Goal: Contribute content: Contribute content

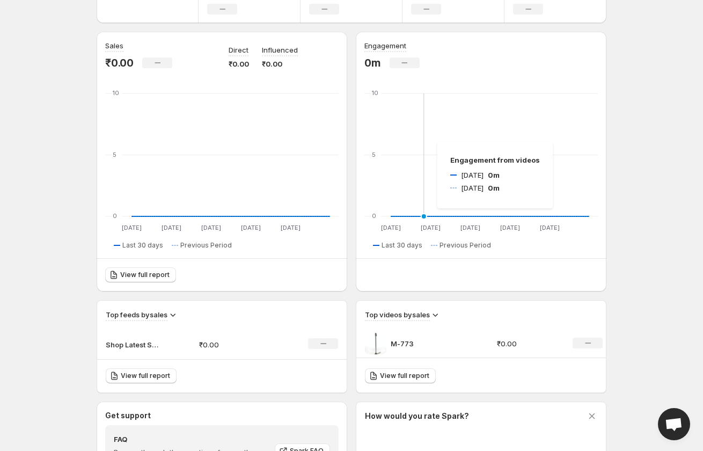
scroll to position [259, 0]
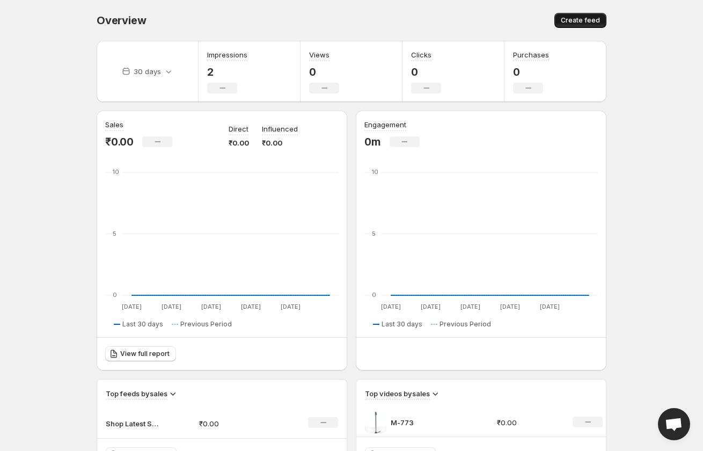
click at [571, 17] on span "Create feed" at bounding box center [580, 20] width 39 height 9
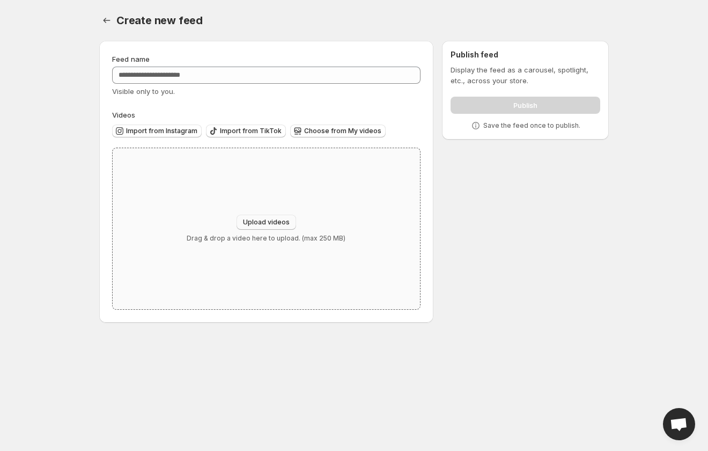
click at [260, 217] on button "Upload videos" at bounding box center [267, 222] width 60 height 15
type input "**********"
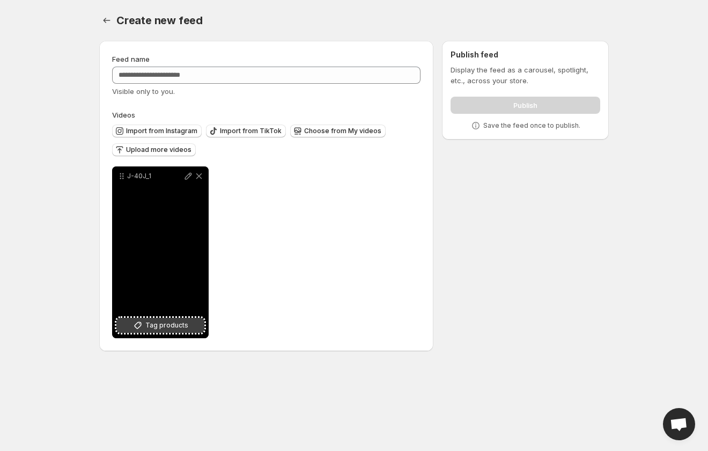
click at [167, 322] on span "Tag products" at bounding box center [166, 325] width 43 height 11
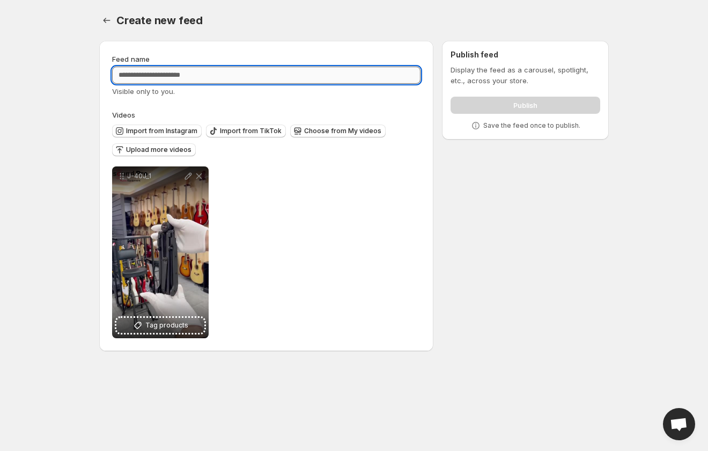
click at [175, 69] on input "Feed name" at bounding box center [266, 75] width 309 height 17
type input "**********"
click at [433, 237] on div "**********" at bounding box center [266, 196] width 334 height 310
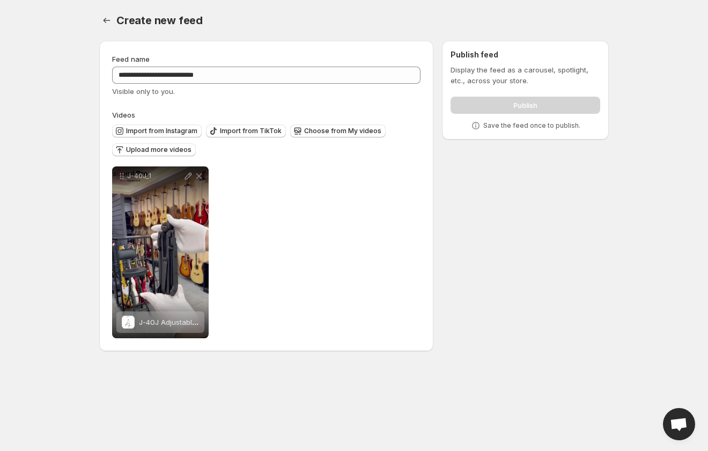
click at [424, 251] on div "**********" at bounding box center [266, 196] width 334 height 310
click at [530, 102] on div "Publish" at bounding box center [526, 102] width 150 height 21
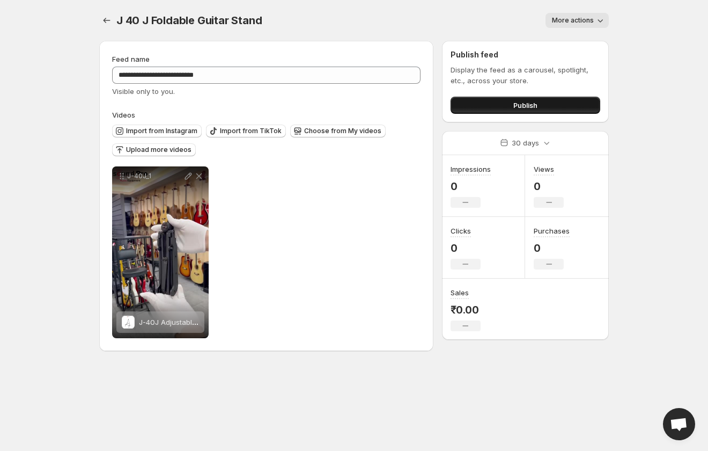
click at [524, 109] on span "Publish" at bounding box center [526, 105] width 24 height 11
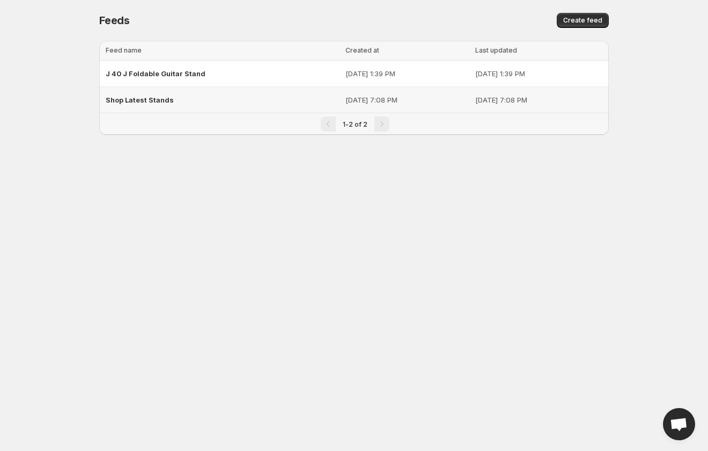
click at [144, 97] on span "Shop Latest Stands" at bounding box center [140, 100] width 68 height 9
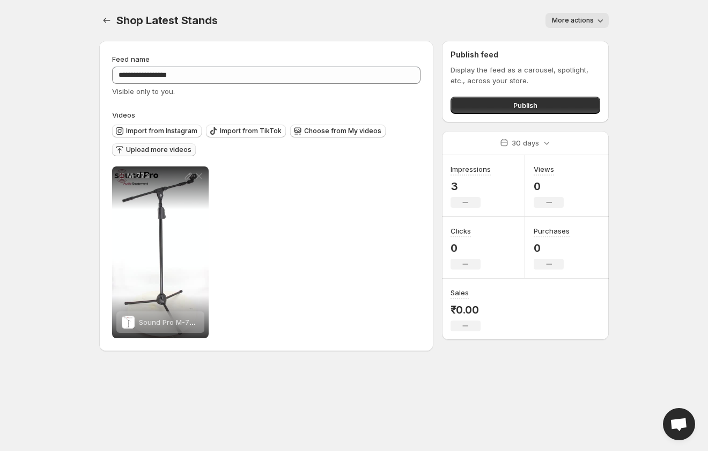
click at [172, 144] on button "Upload more videos" at bounding box center [154, 149] width 84 height 13
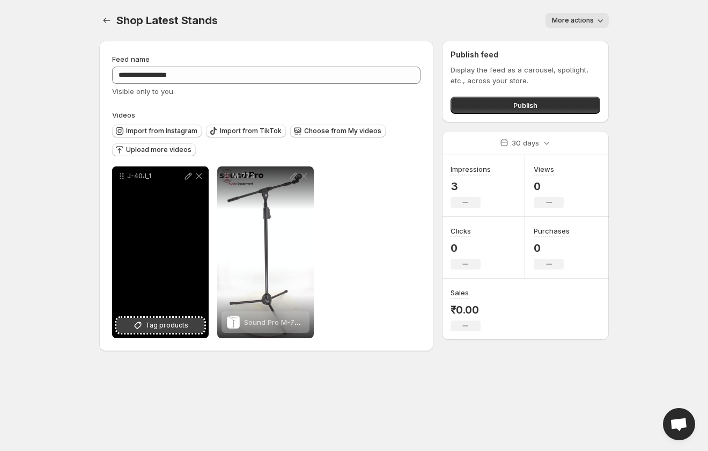
click at [155, 320] on span "Tag products" at bounding box center [166, 325] width 43 height 11
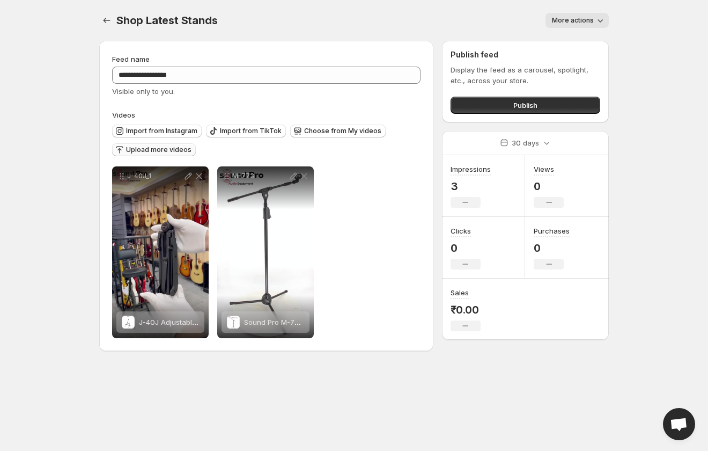
click at [151, 147] on span "Upload more videos" at bounding box center [158, 149] width 65 height 9
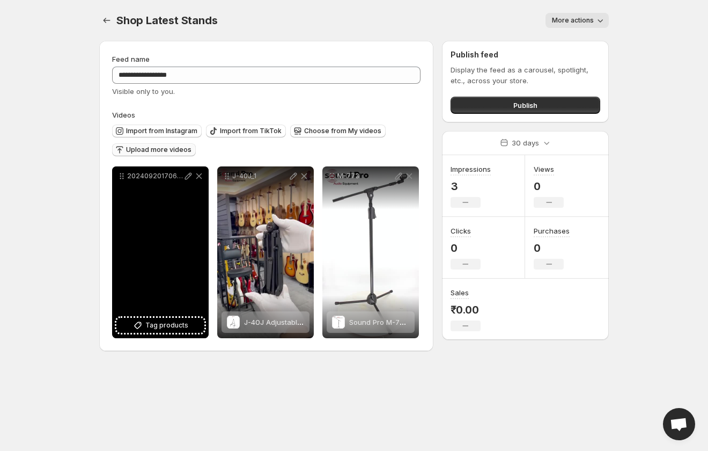
click at [167, 317] on div "20240920170602278619221-transcode" at bounding box center [160, 252] width 97 height 172
click at [168, 323] on span "Tag products" at bounding box center [166, 325] width 43 height 11
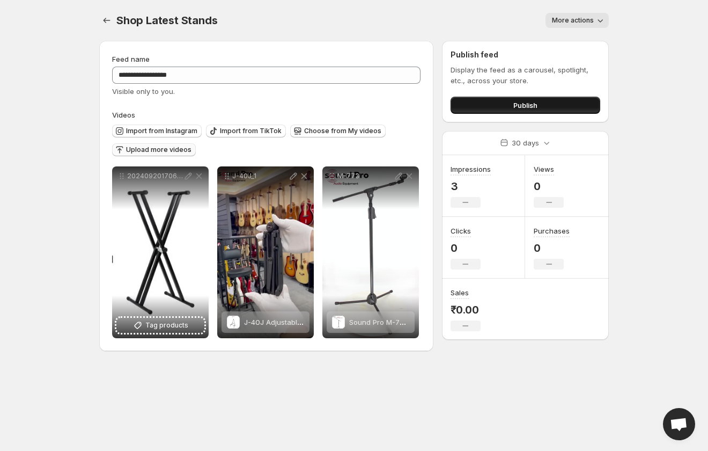
click at [573, 106] on button "Publish" at bounding box center [526, 105] width 150 height 17
click at [506, 107] on button "Publish" at bounding box center [526, 105] width 150 height 17
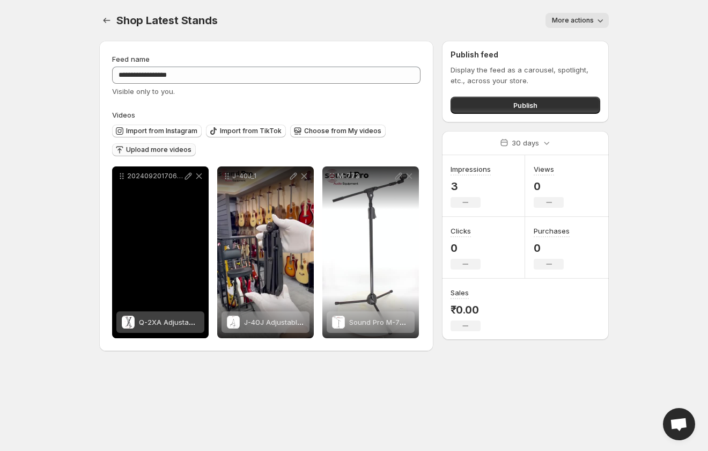
click at [163, 316] on div "Q-2XA Adjustable X-Style Keyboard Stand" at bounding box center [169, 321] width 60 height 21
click at [167, 327] on div "Q-2XA Adjustable X-Style Keyboard Stand" at bounding box center [169, 321] width 60 height 21
click at [179, 321] on span "Q-2XA Adjustable X-Style Keyboard Stand" at bounding box center [210, 322] width 142 height 9
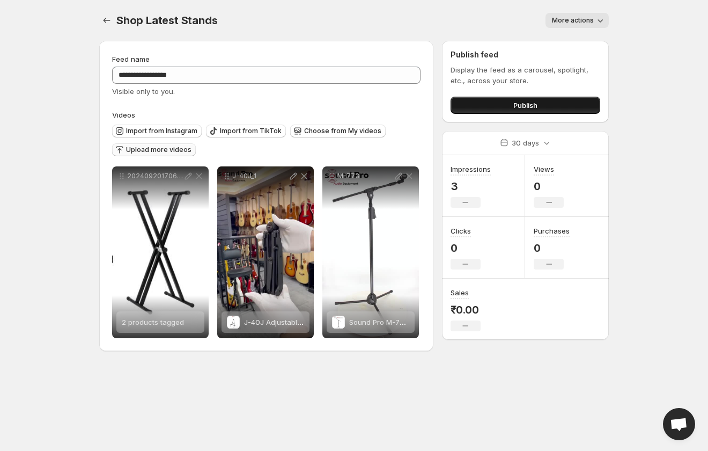
click at [516, 108] on span "Publish" at bounding box center [526, 105] width 24 height 11
click at [600, 21] on icon "button" at bounding box center [600, 20] width 11 height 11
click at [644, 44] on body "**********" at bounding box center [354, 225] width 708 height 451
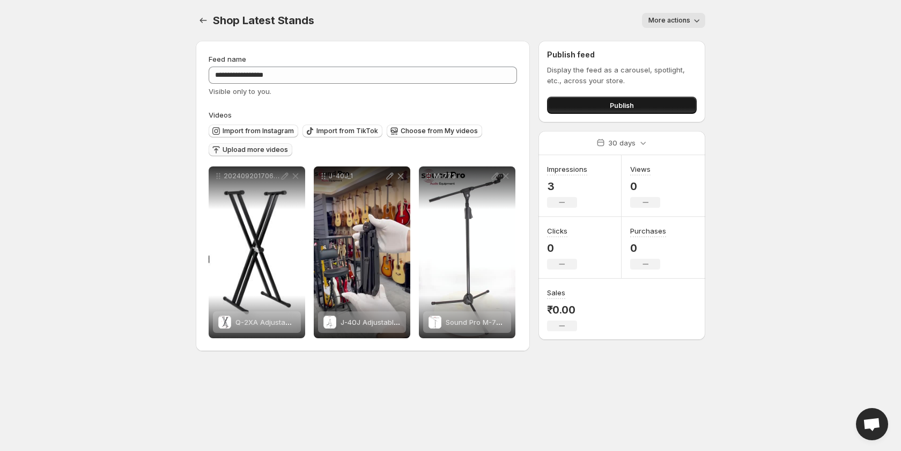
click at [665, 107] on button "Publish" at bounding box center [622, 105] width 150 height 17
click at [199, 20] on icon "Settings" at bounding box center [203, 20] width 11 height 11
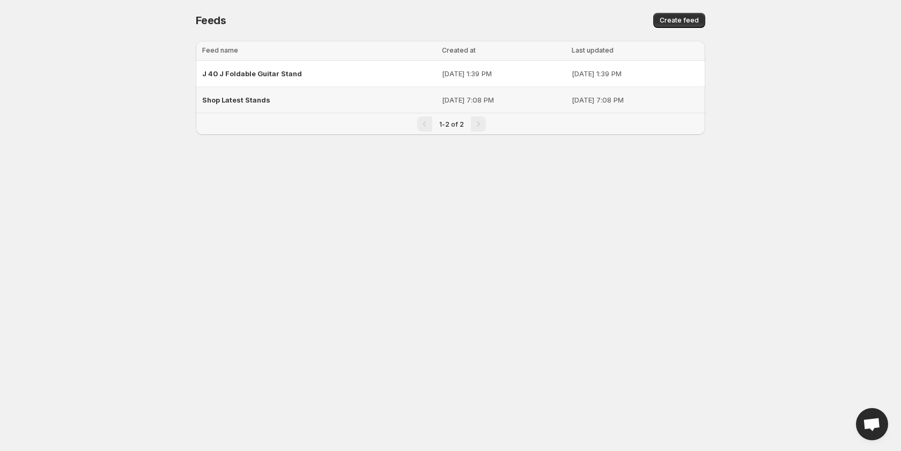
click at [353, 98] on div "Shop Latest Stands" at bounding box center [318, 99] width 233 height 19
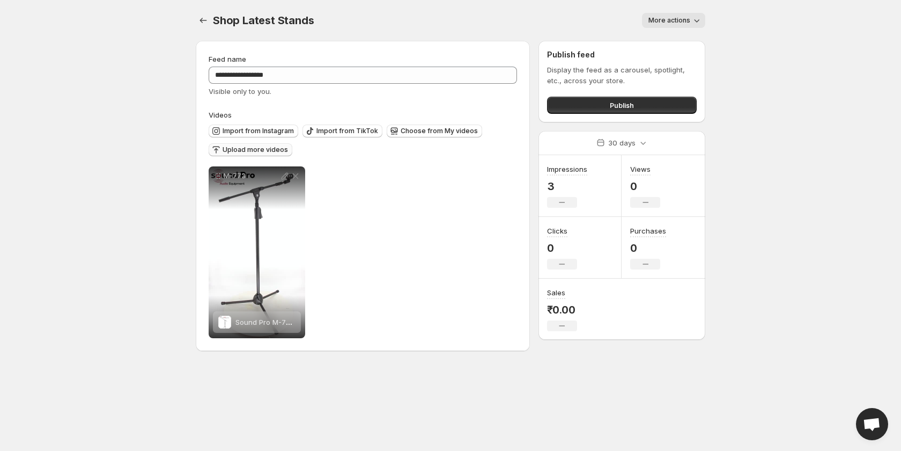
click at [245, 151] on span "Upload more videos" at bounding box center [255, 149] width 65 height 9
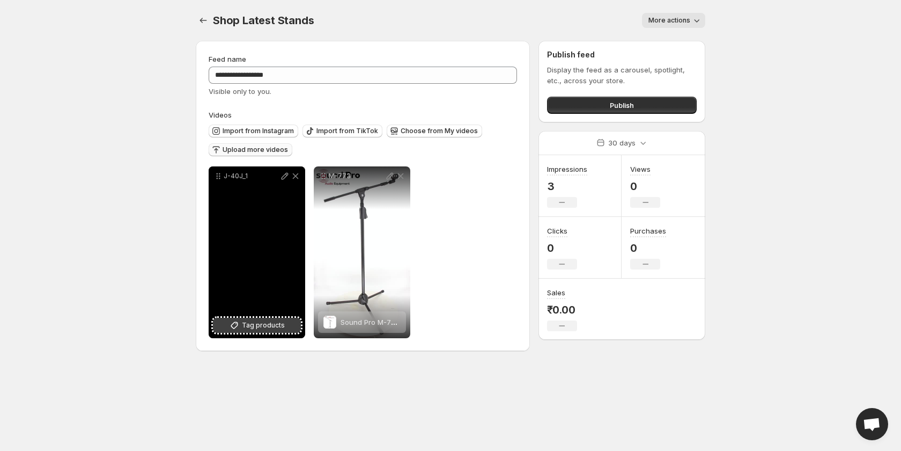
click at [287, 331] on button "Tag products" at bounding box center [257, 325] width 88 height 15
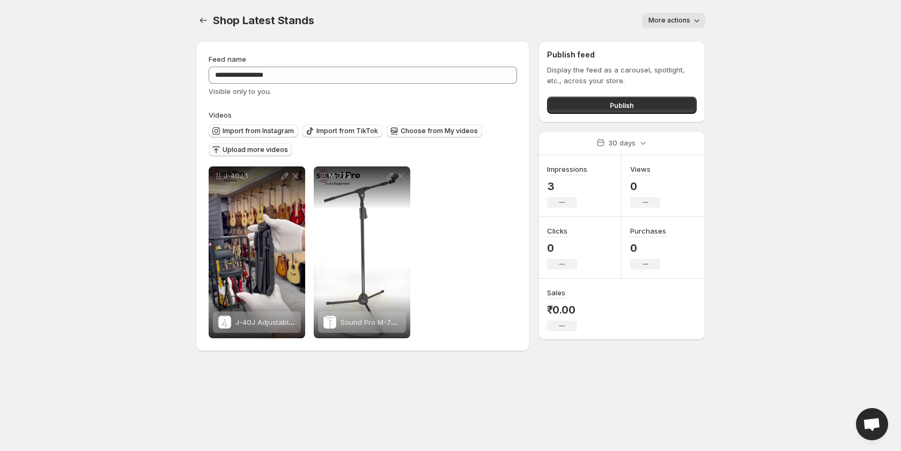
click at [276, 148] on span "Upload more videos" at bounding box center [255, 149] width 65 height 9
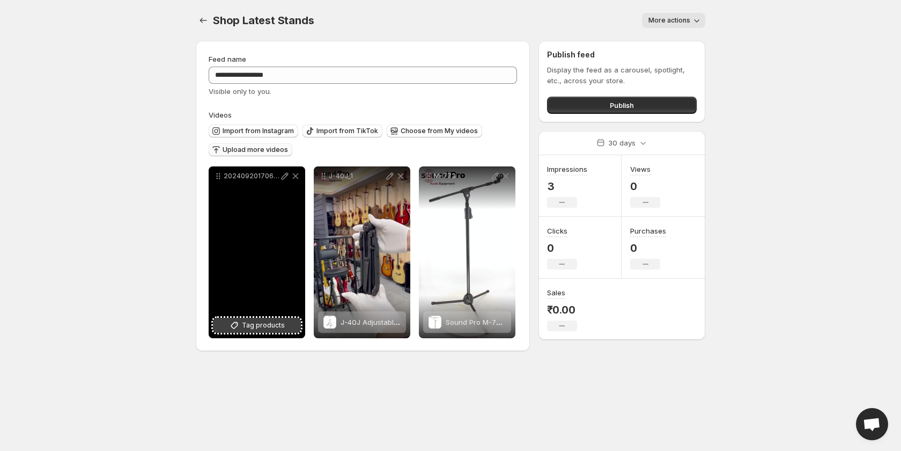
click at [251, 328] on span "Tag products" at bounding box center [263, 325] width 43 height 11
